Goal: Task Accomplishment & Management: Use online tool/utility

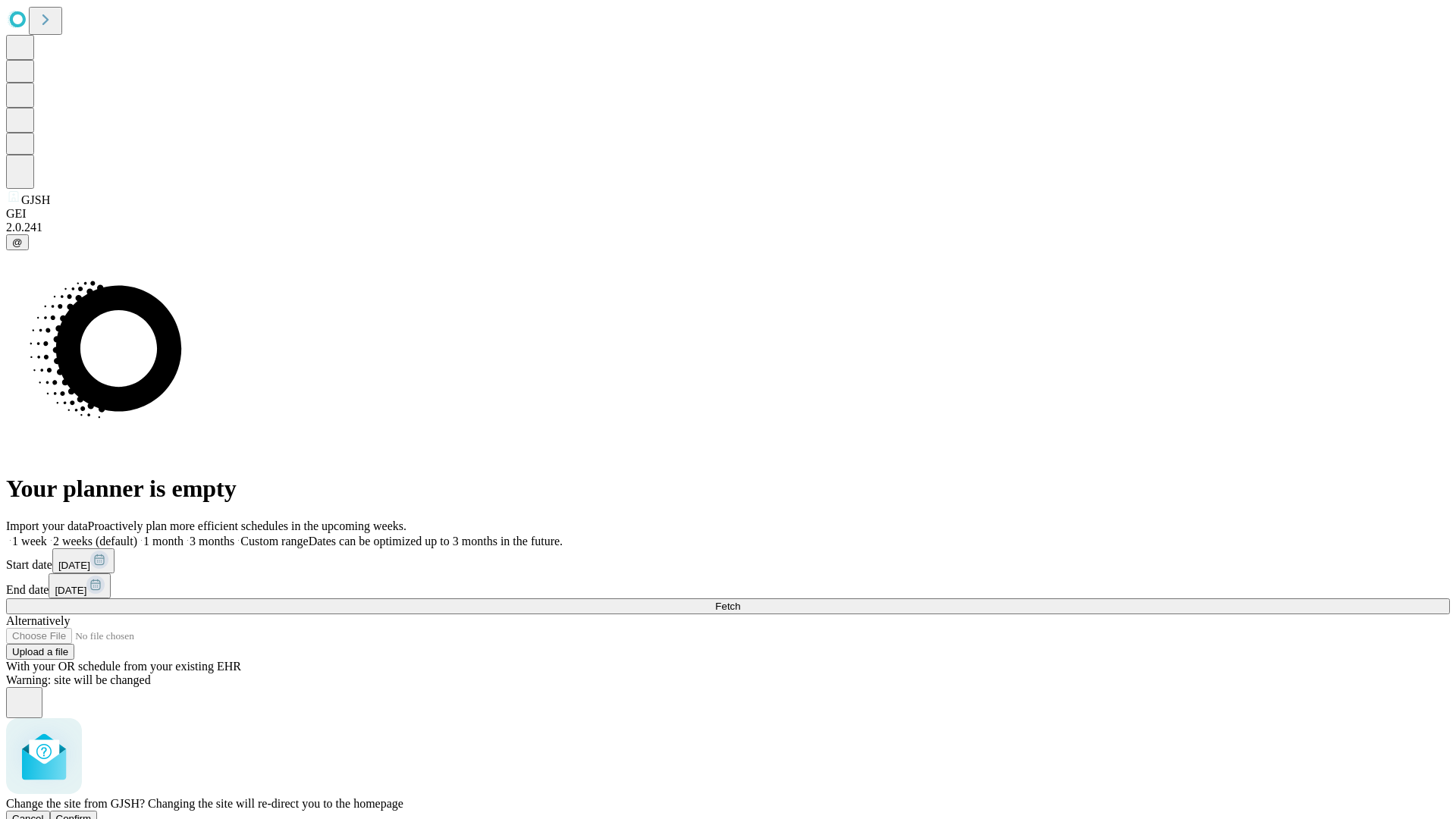
click at [92, 814] on span "Confirm" at bounding box center [74, 819] width 36 height 12
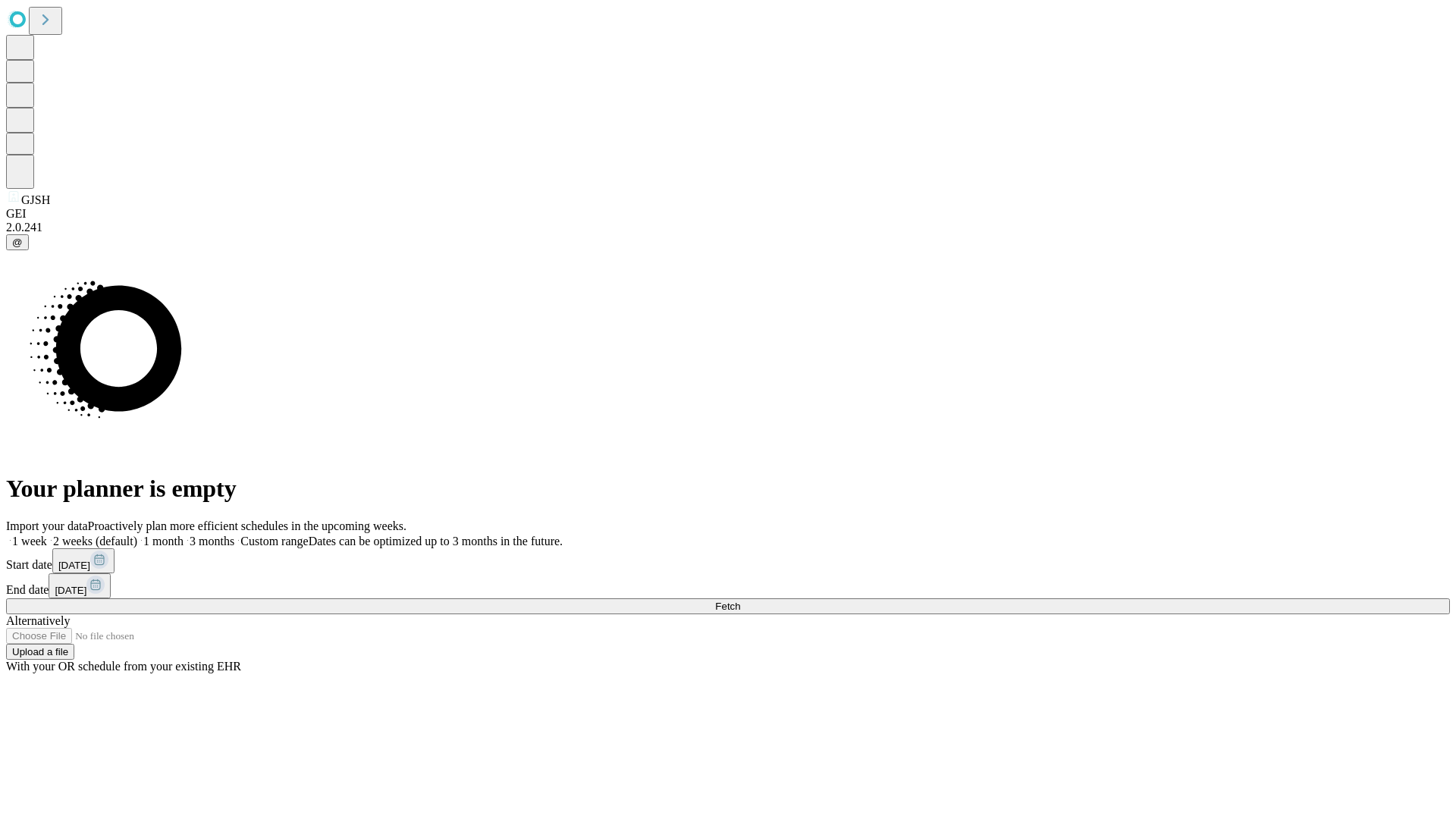
click at [137, 535] on label "2 weeks (default)" at bounding box center [92, 541] width 90 height 12
click at [740, 601] on span "Fetch" at bounding box center [728, 606] width 25 height 12
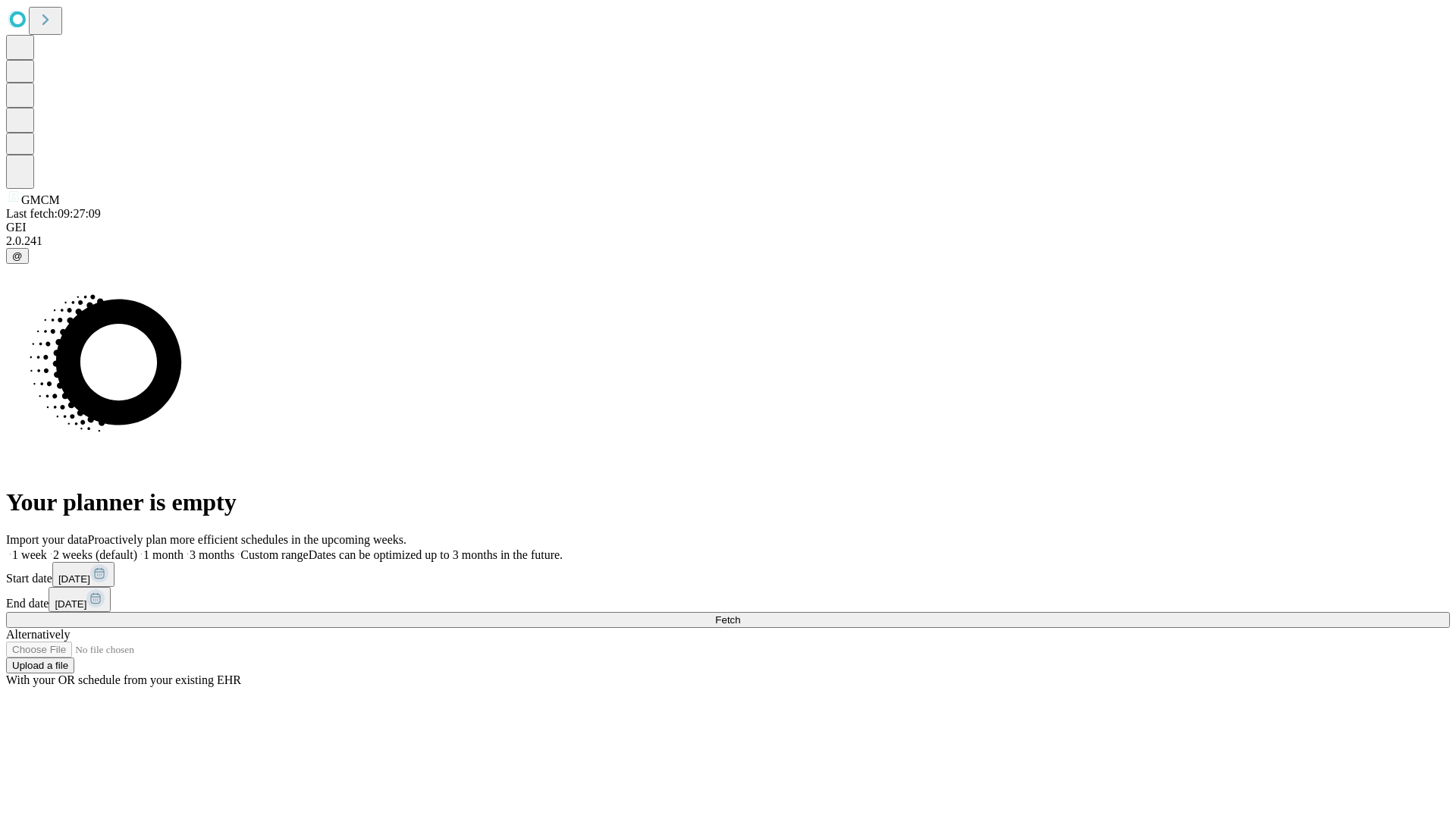
click at [740, 614] on span "Fetch" at bounding box center [728, 620] width 25 height 12
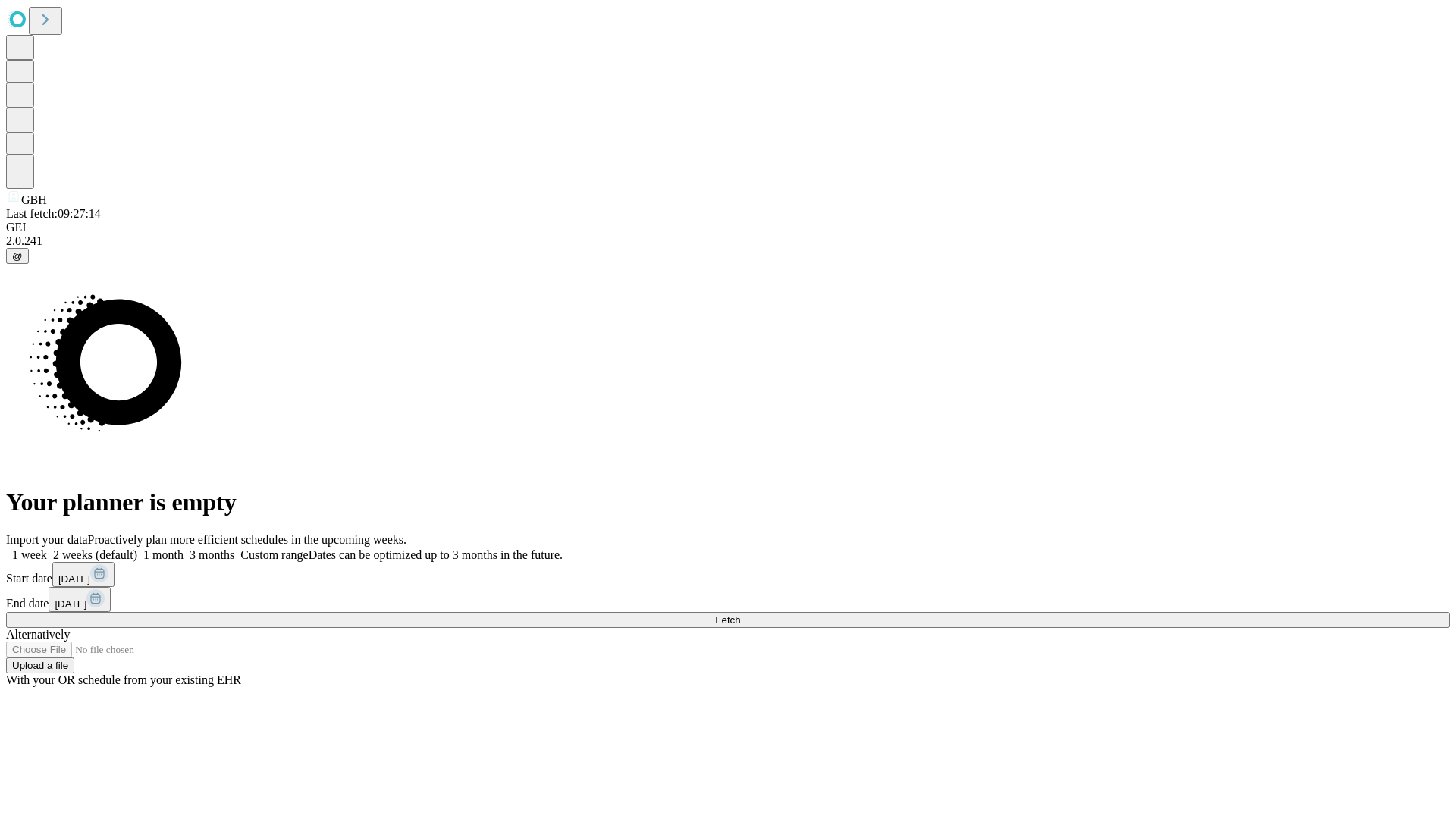
click at [740, 614] on span "Fetch" at bounding box center [728, 620] width 25 height 12
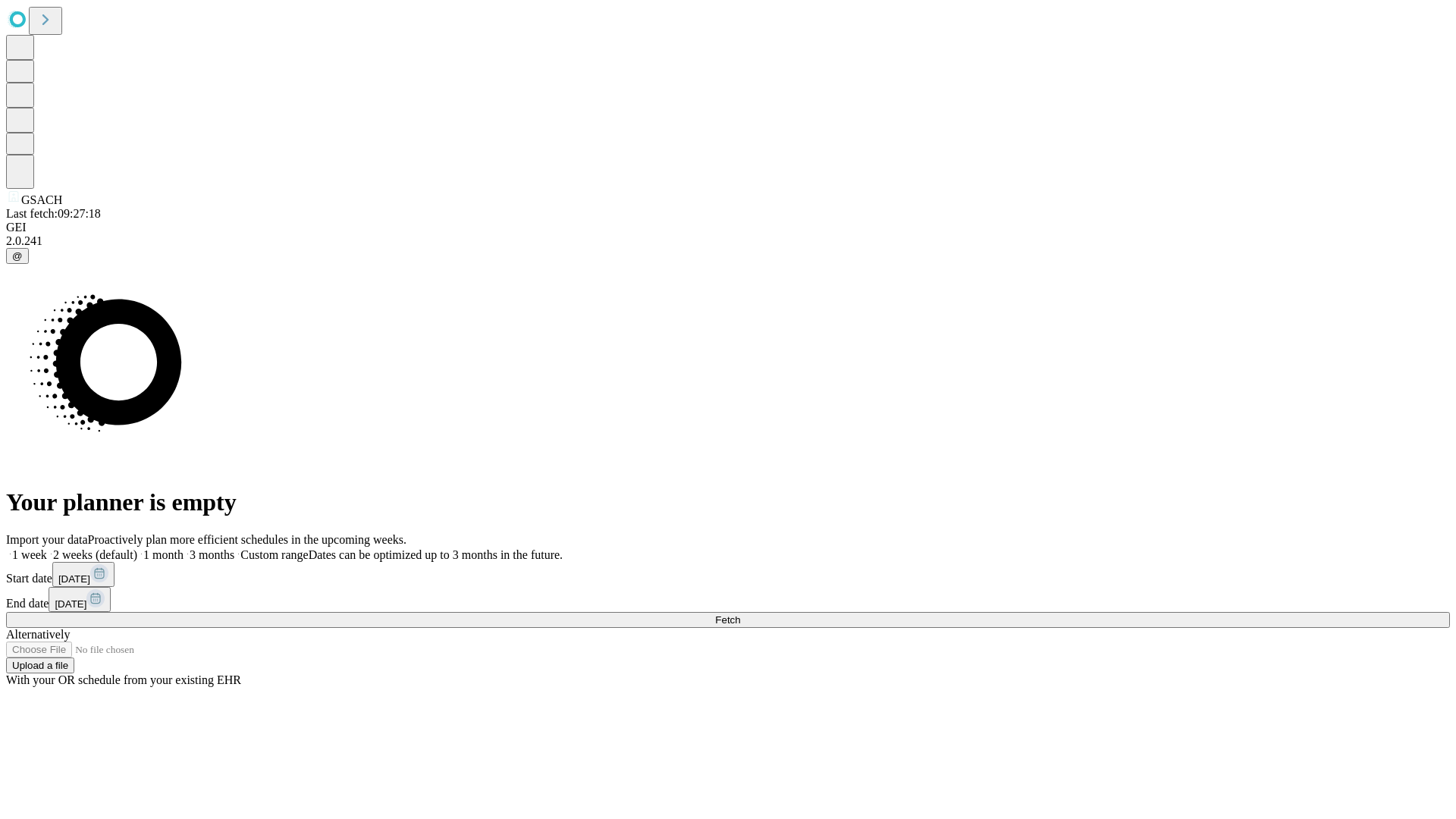
click at [137, 548] on label "2 weeks (default)" at bounding box center [92, 555] width 90 height 12
click at [740, 614] on span "Fetch" at bounding box center [728, 620] width 25 height 12
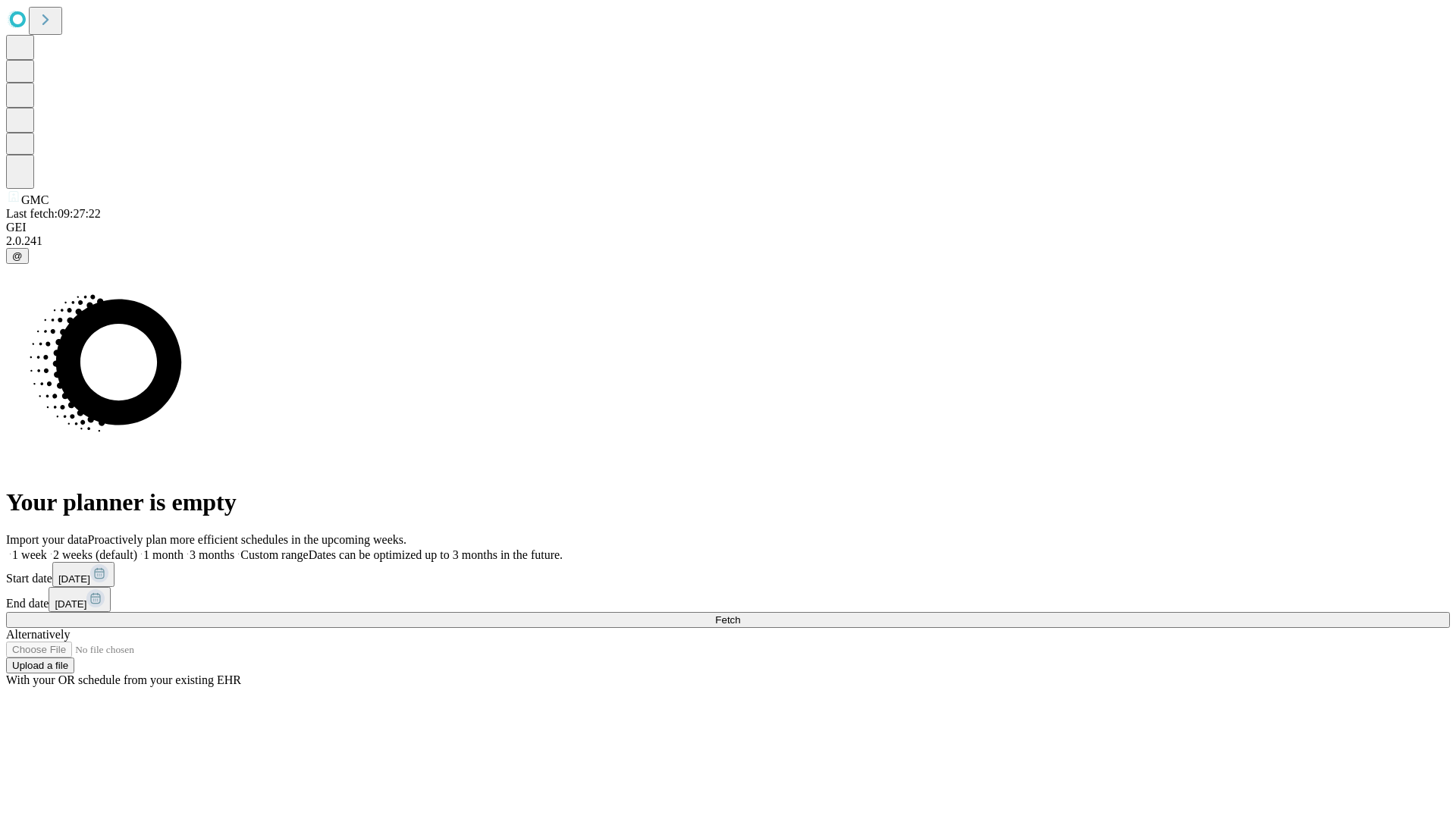
click at [137, 548] on label "2 weeks (default)" at bounding box center [92, 555] width 90 height 12
click at [740, 614] on span "Fetch" at bounding box center [728, 620] width 25 height 12
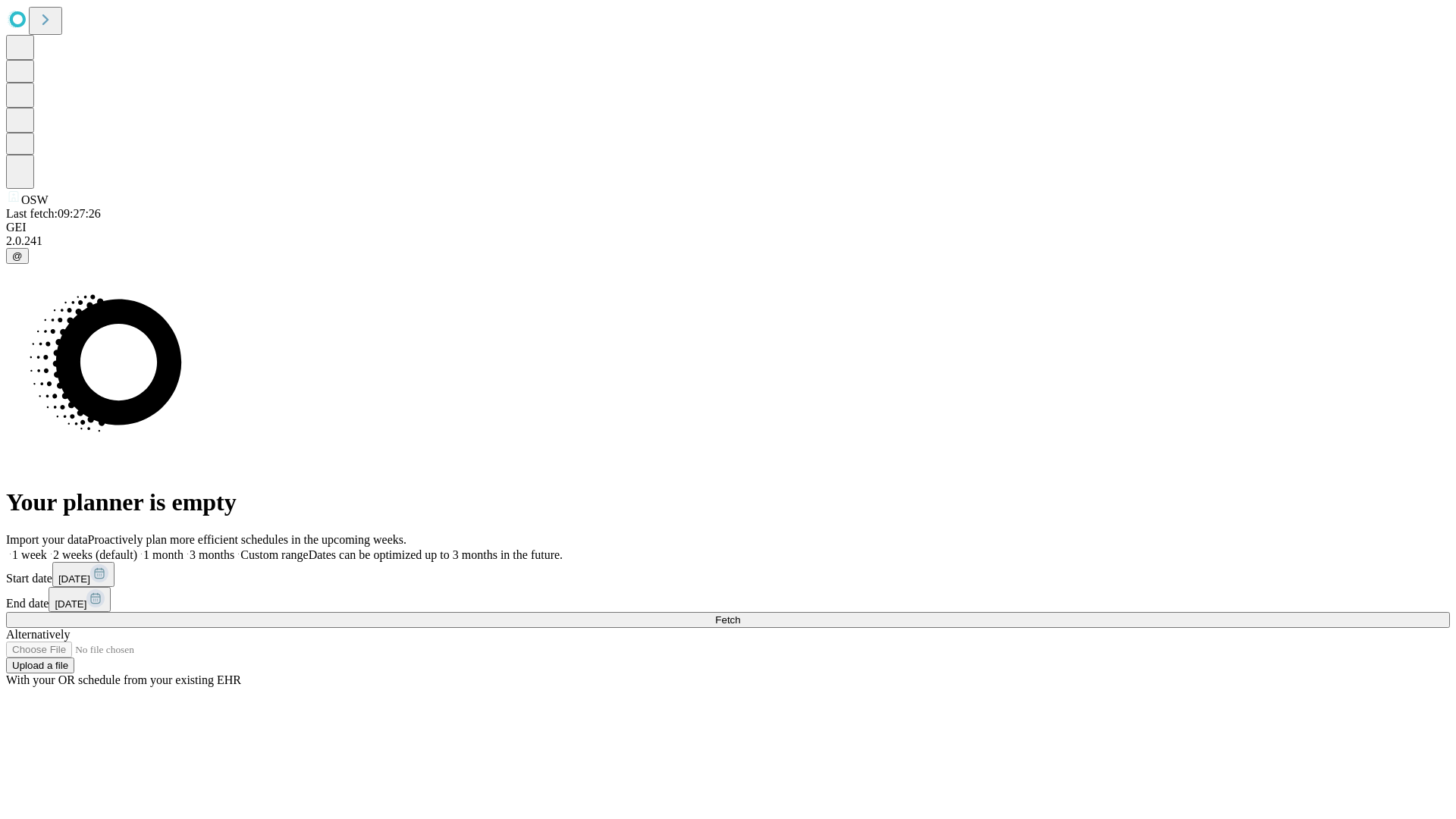
click at [137, 548] on label "2 weeks (default)" at bounding box center [92, 555] width 90 height 12
click at [740, 614] on span "Fetch" at bounding box center [728, 620] width 25 height 12
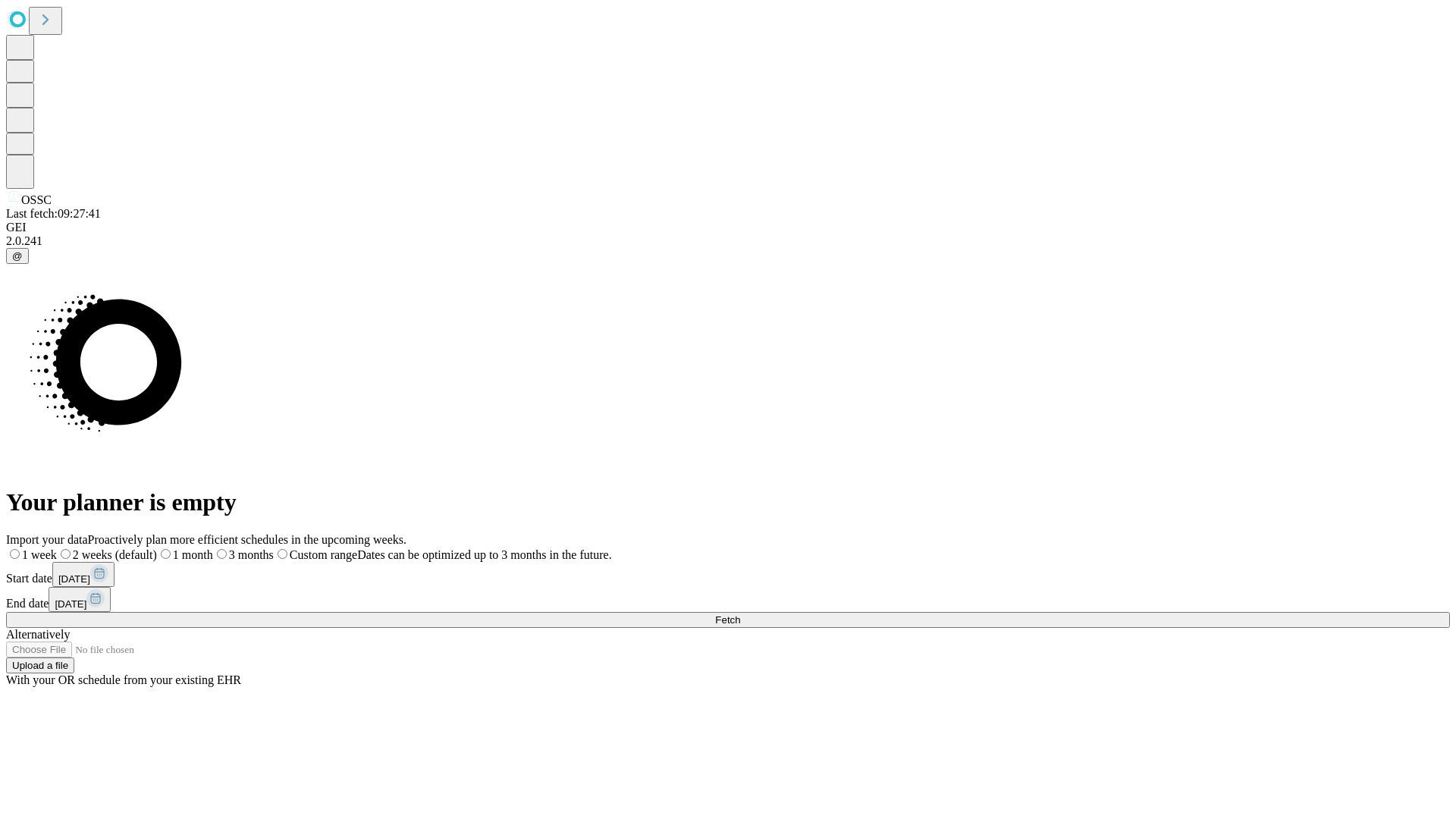
click at [157, 548] on label "2 weeks (default)" at bounding box center [107, 555] width 100 height 12
click at [740, 614] on span "Fetch" at bounding box center [728, 620] width 25 height 12
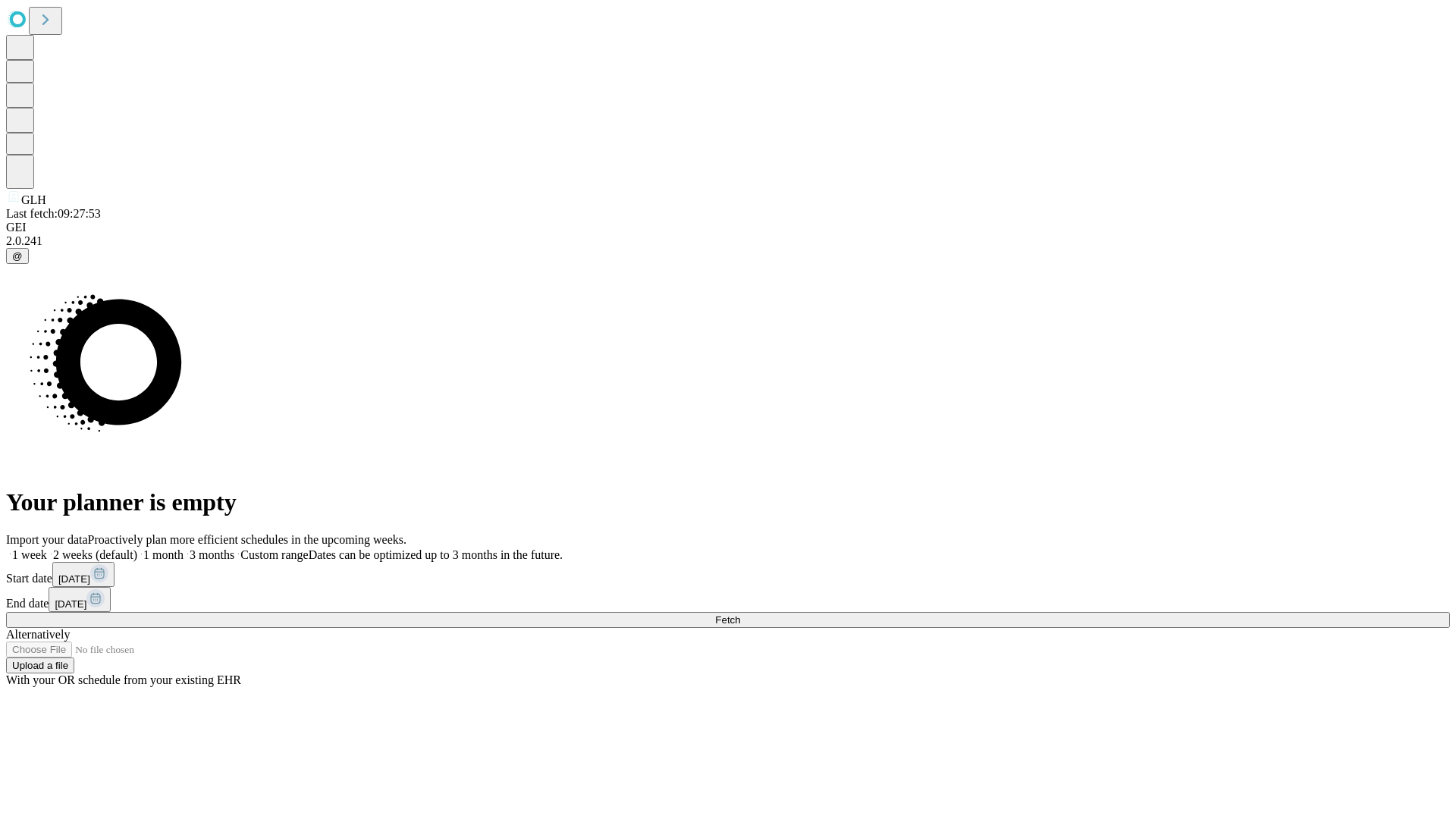
click at [137, 548] on label "2 weeks (default)" at bounding box center [92, 555] width 90 height 12
click at [740, 614] on span "Fetch" at bounding box center [728, 620] width 25 height 12
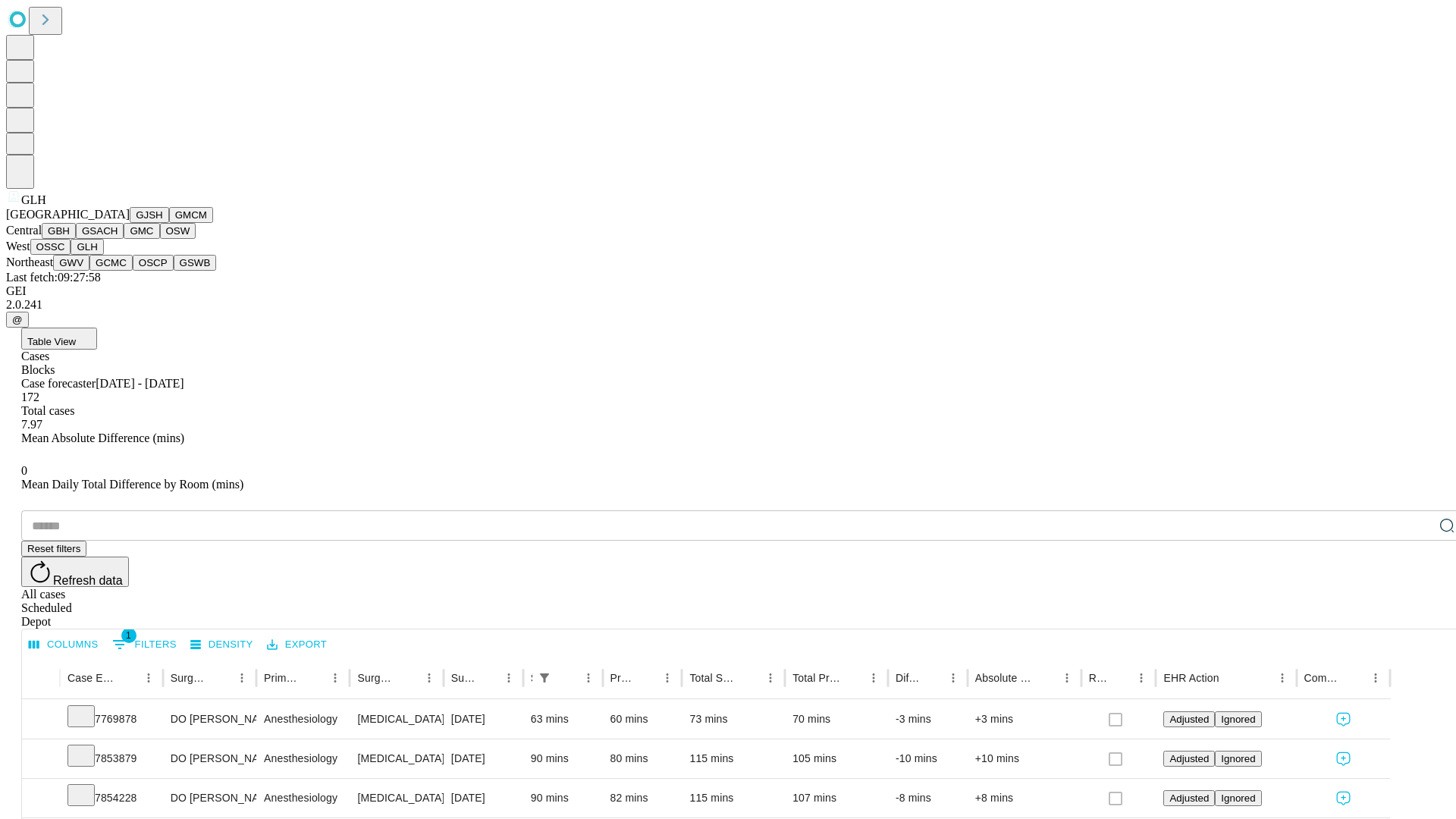
click at [90, 271] on button "GWV" at bounding box center [71, 263] width 36 height 16
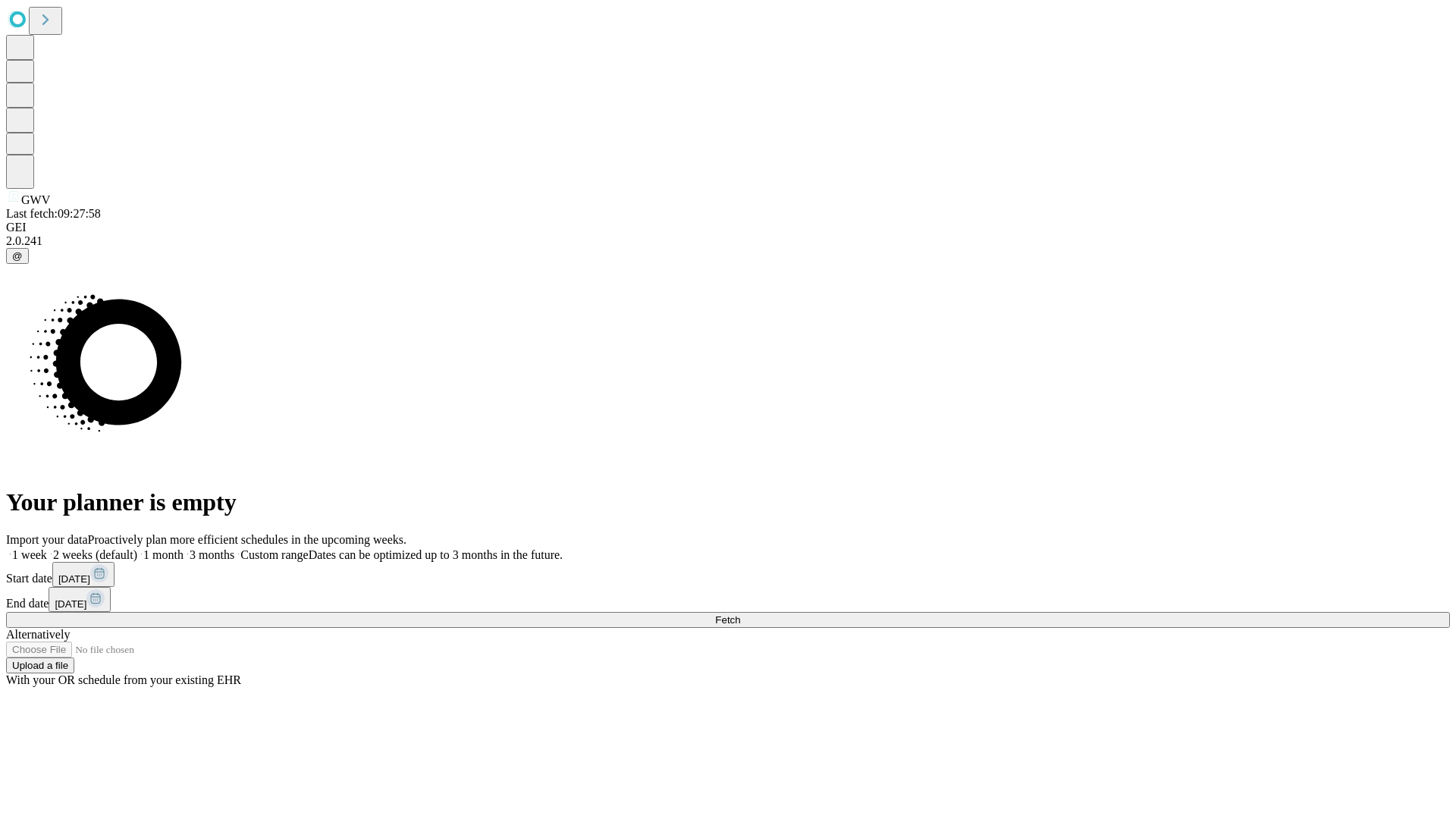
click at [740, 614] on span "Fetch" at bounding box center [728, 620] width 25 height 12
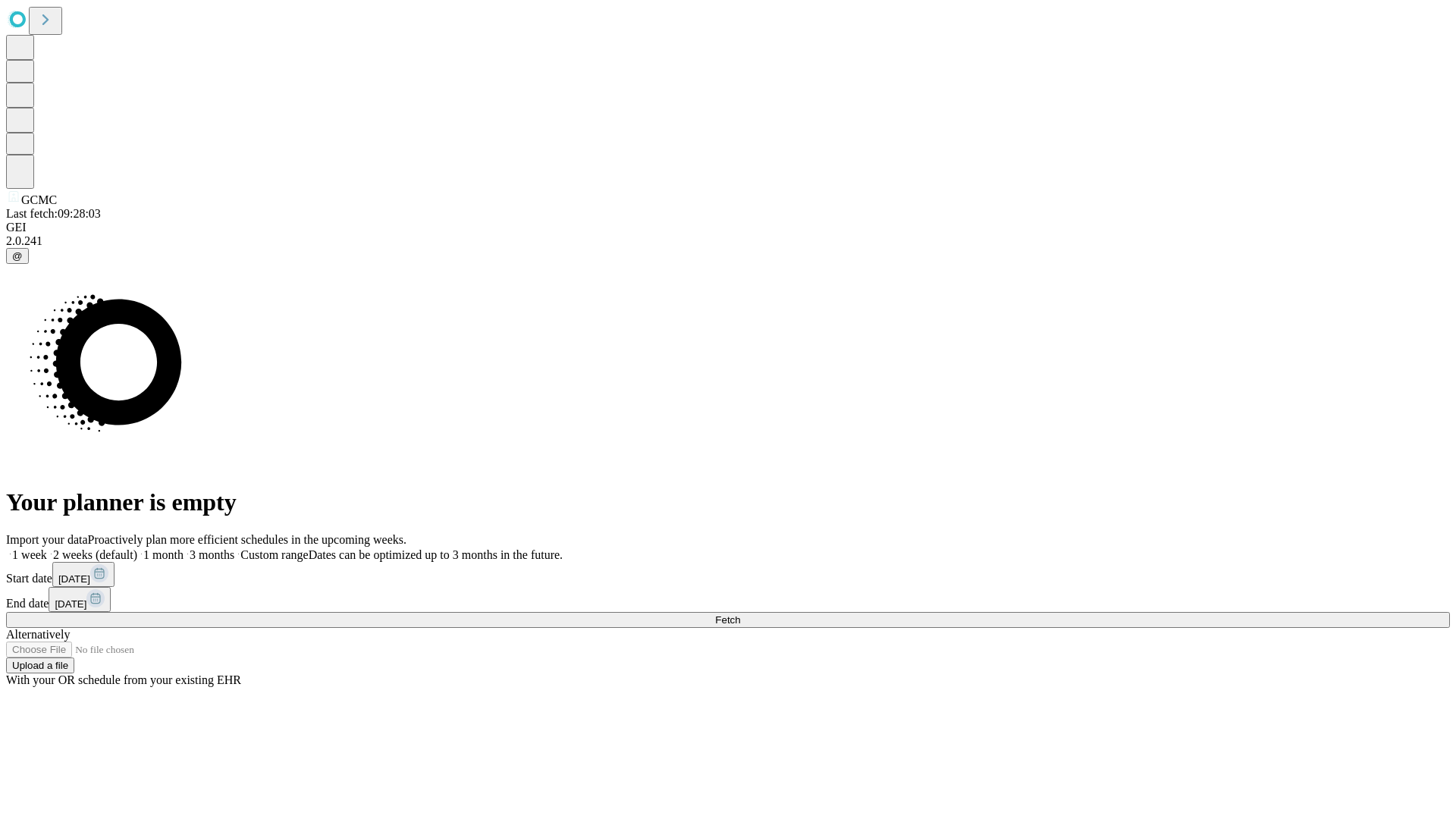
click at [137, 548] on label "2 weeks (default)" at bounding box center [92, 555] width 90 height 12
click at [740, 614] on span "Fetch" at bounding box center [728, 620] width 25 height 12
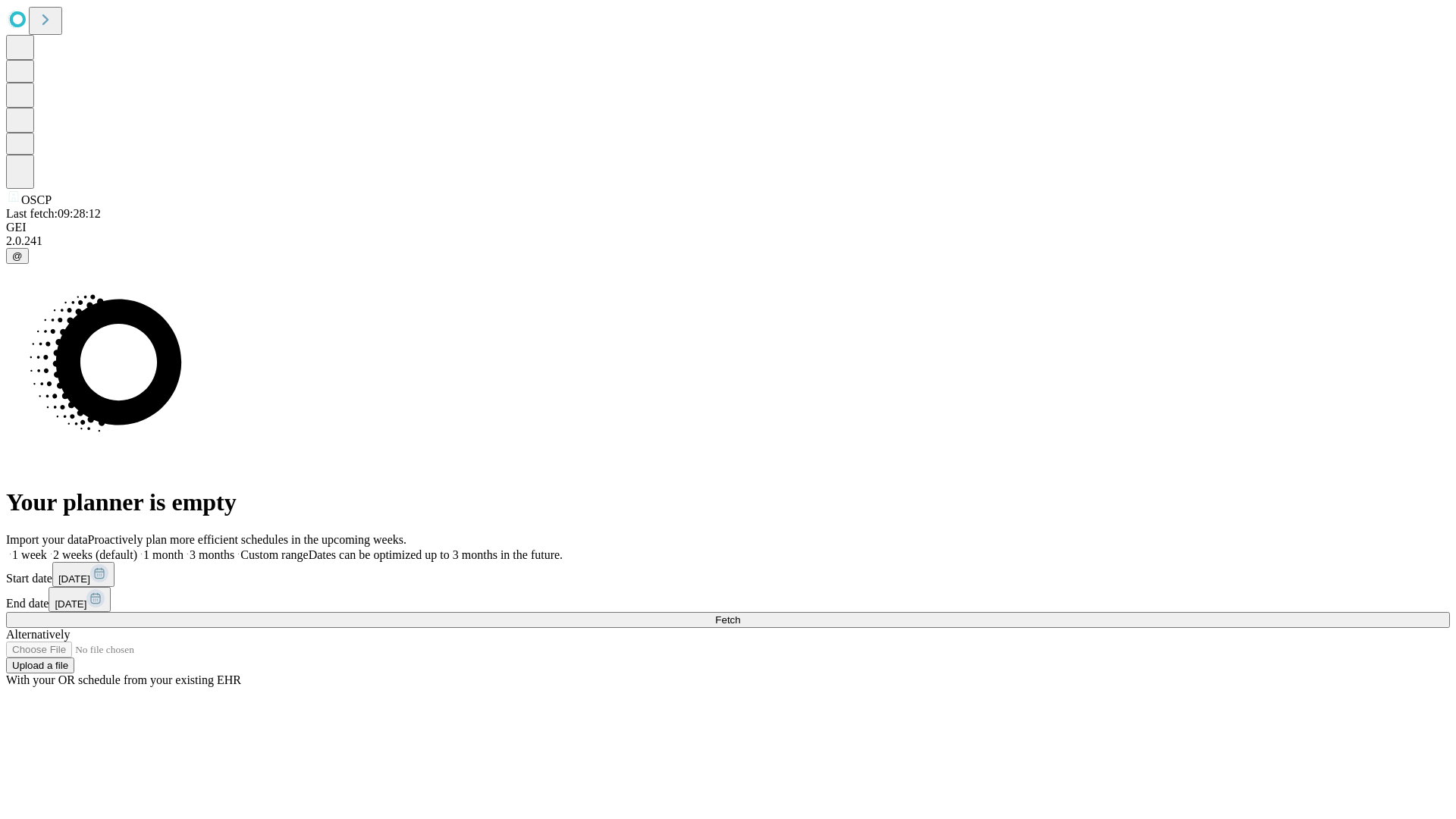
click at [137, 548] on label "2 weeks (default)" at bounding box center [92, 555] width 90 height 12
click at [740, 614] on span "Fetch" at bounding box center [728, 620] width 25 height 12
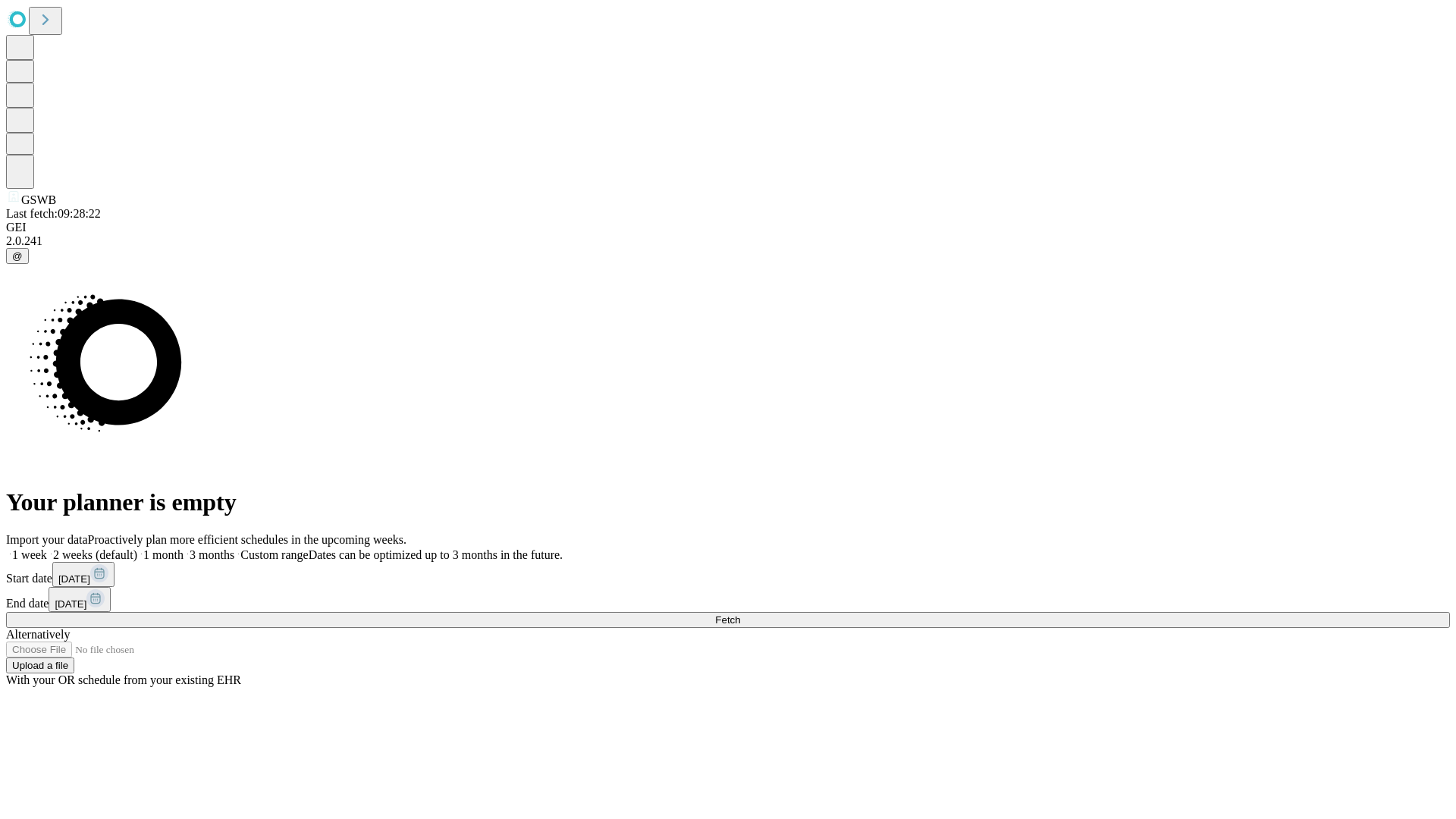
click at [137, 548] on label "2 weeks (default)" at bounding box center [92, 555] width 90 height 12
click at [740, 614] on span "Fetch" at bounding box center [728, 620] width 25 height 12
